Goal: Obtain resource: Download file/media

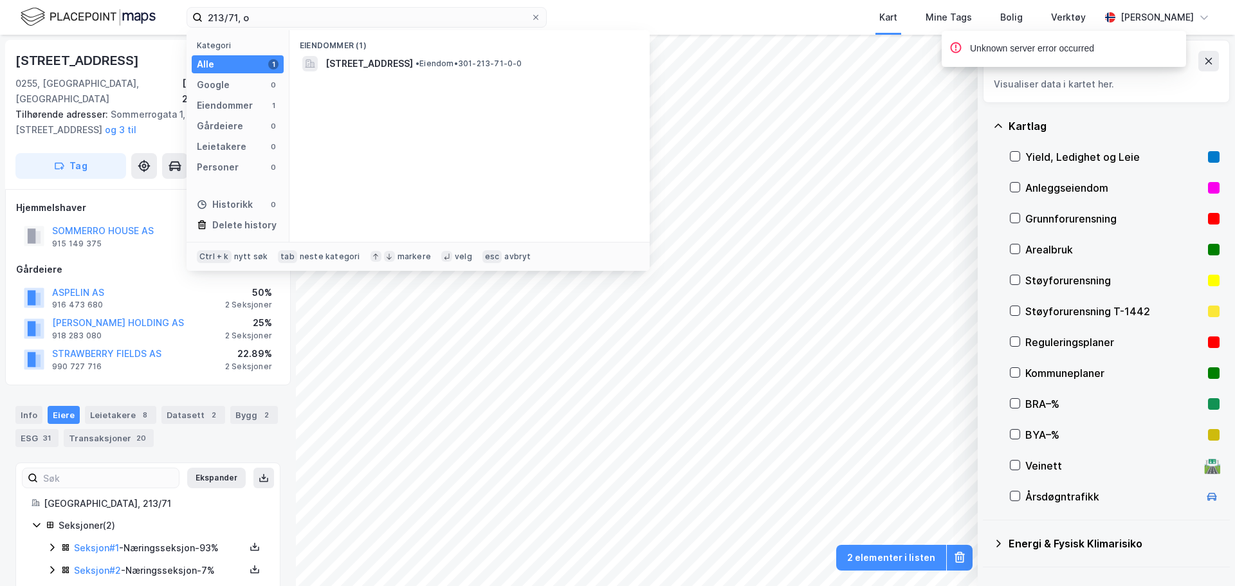
click at [21, 24] on div "213/71, o Kategori Alle 1 Google 0 Eiendommer 1 Gårdeiere 0 Leietakere 0 Person…" at bounding box center [617, 17] width 1235 height 35
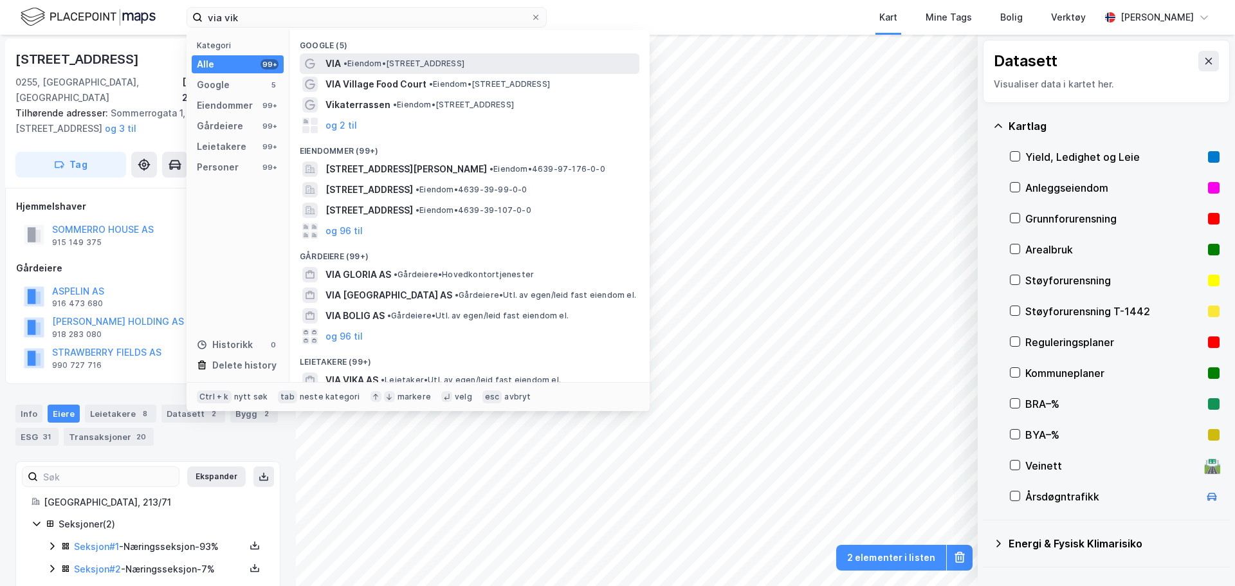
type input "via vik"
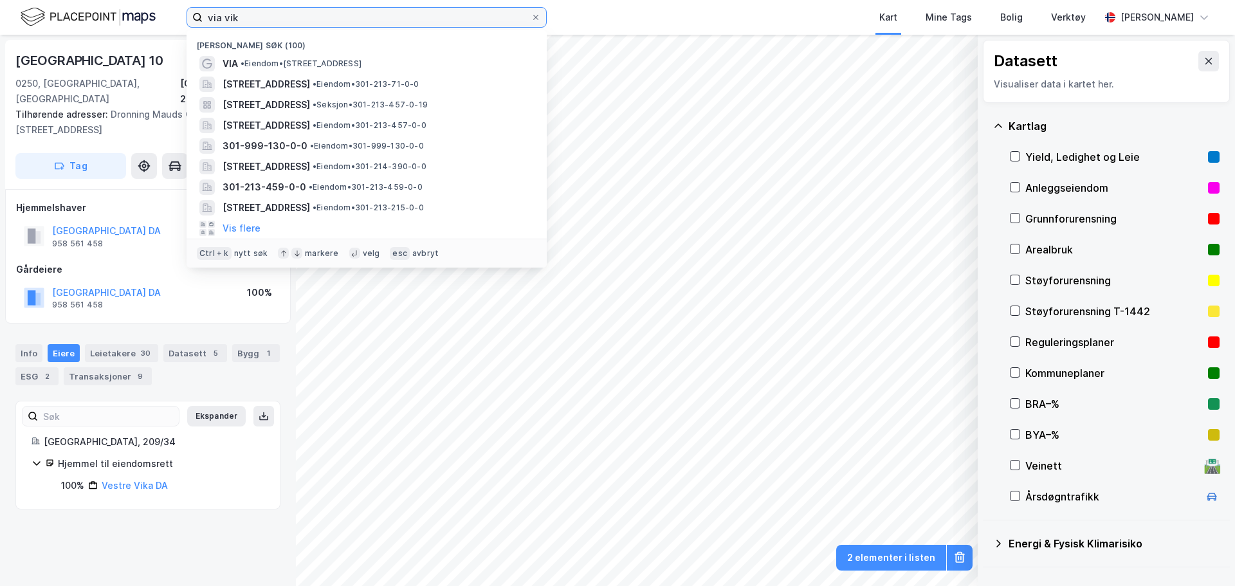
drag, startPoint x: 259, startPoint y: 16, endPoint x: 213, endPoint y: 17, distance: 46.3
click at [213, 17] on input "via vik" at bounding box center [367, 17] width 328 height 19
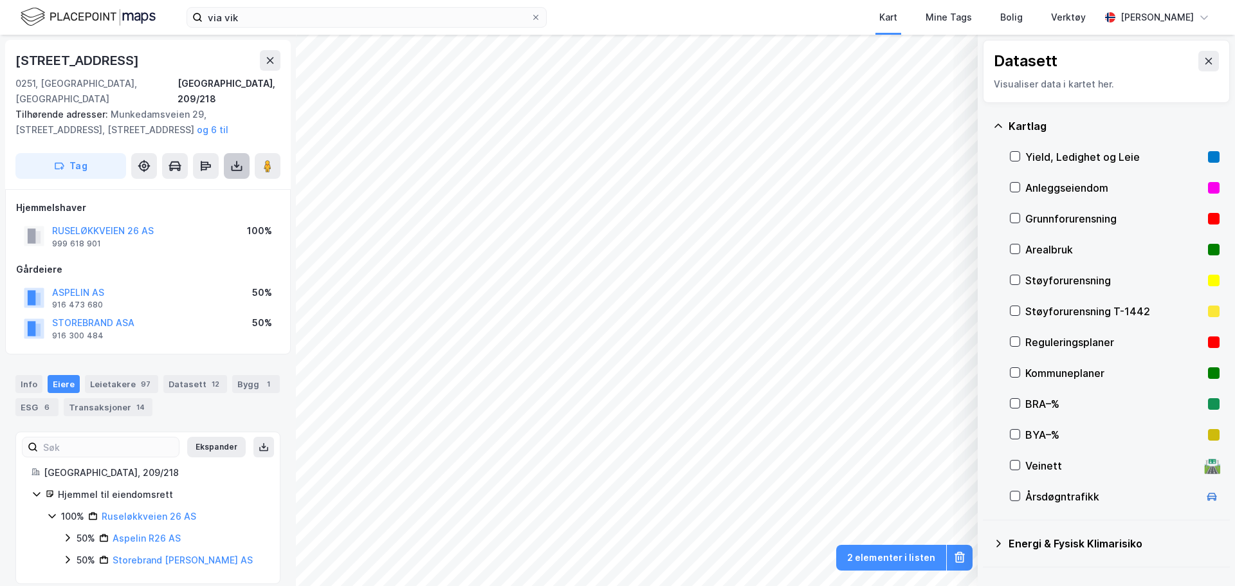
click at [229, 156] on button at bounding box center [237, 166] width 26 height 26
click at [232, 181] on div "Last ned grunnbok" at bounding box center [181, 191] width 137 height 21
